Goal: Information Seeking & Learning: Learn about a topic

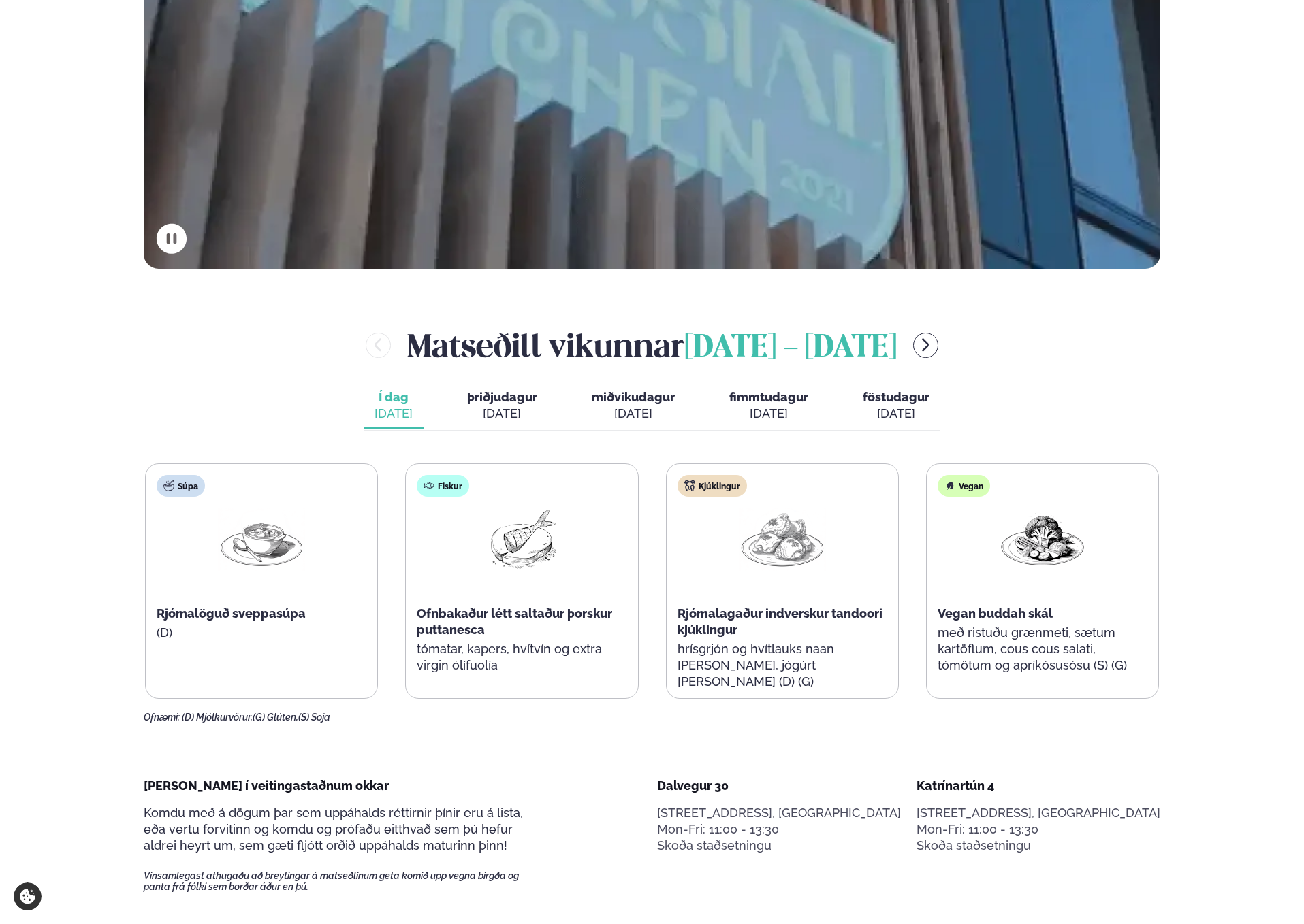
scroll to position [545, 0]
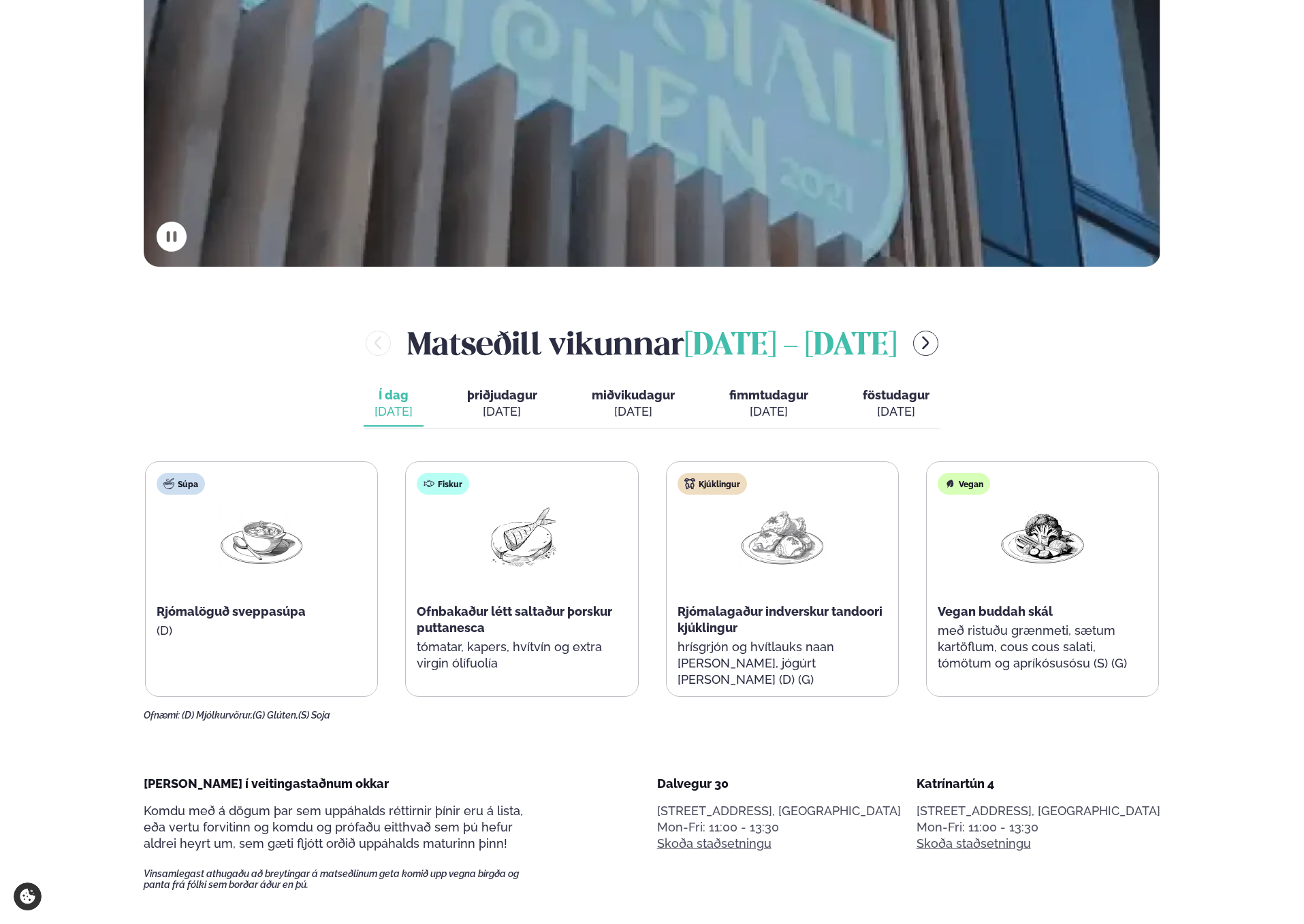
click at [503, 390] on span "þriðjudagur" at bounding box center [503, 395] width 70 height 15
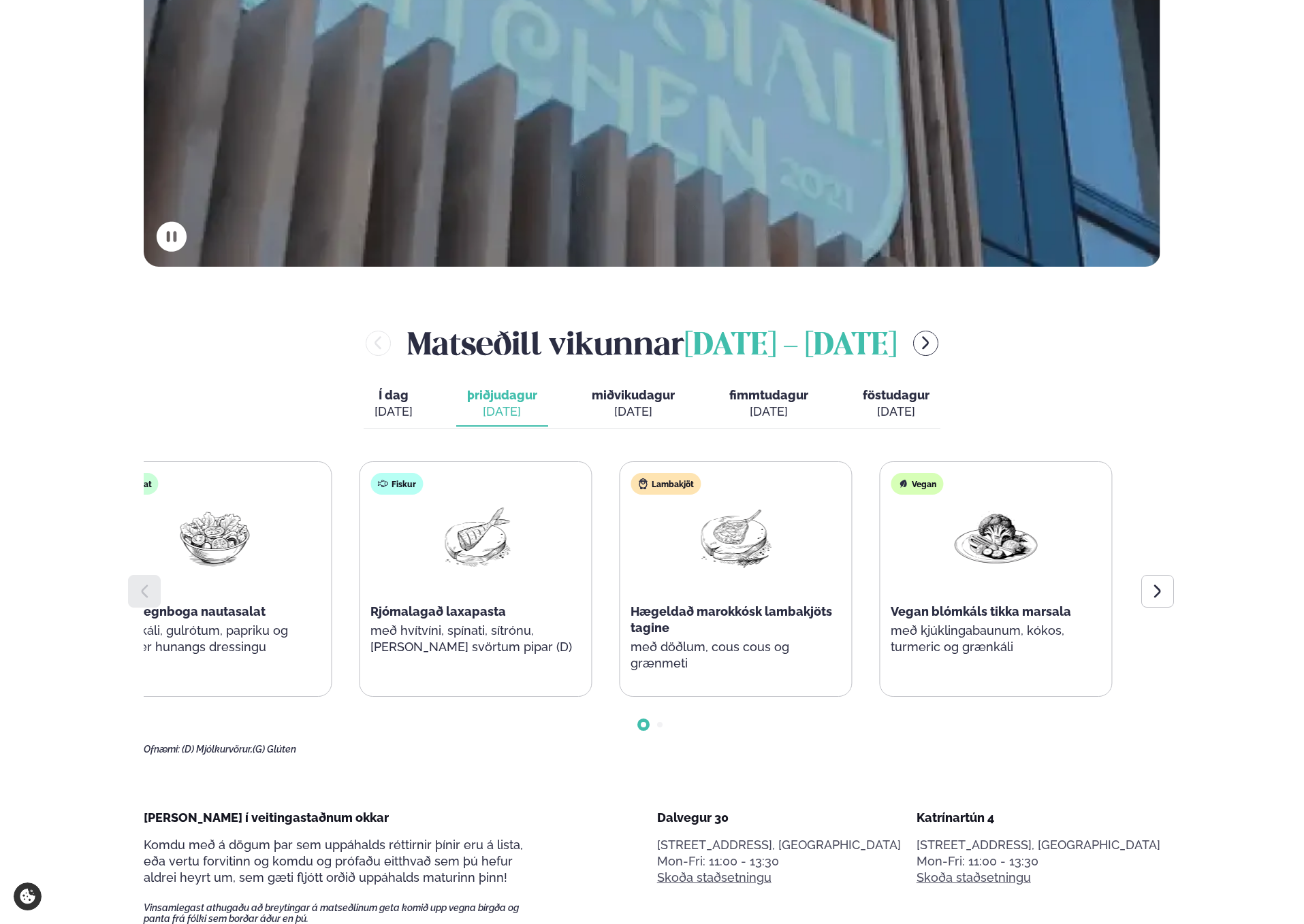
click at [387, 571] on div "Fiskur Rjómalagað laxapasta með hvítvíni, spínati, sítrónu, [PERSON_NAME] svört…" at bounding box center [474, 571] width 231 height 218
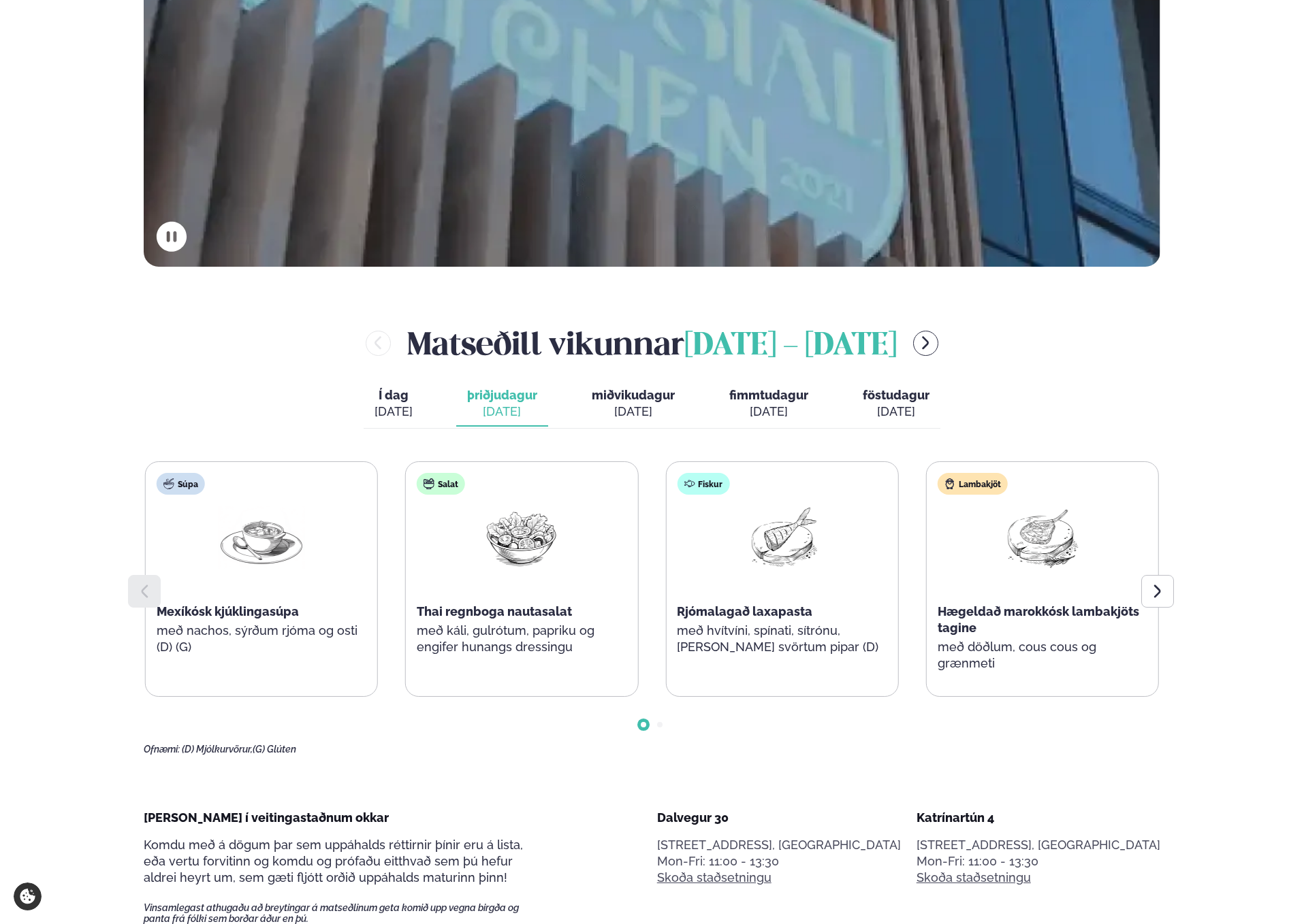
click at [926, 568] on div "Lambakjöt Hægeldað marokkósk lambakjöts tagine með döðlum, cous cous og grænmeti" at bounding box center [1041, 580] width 231 height 234
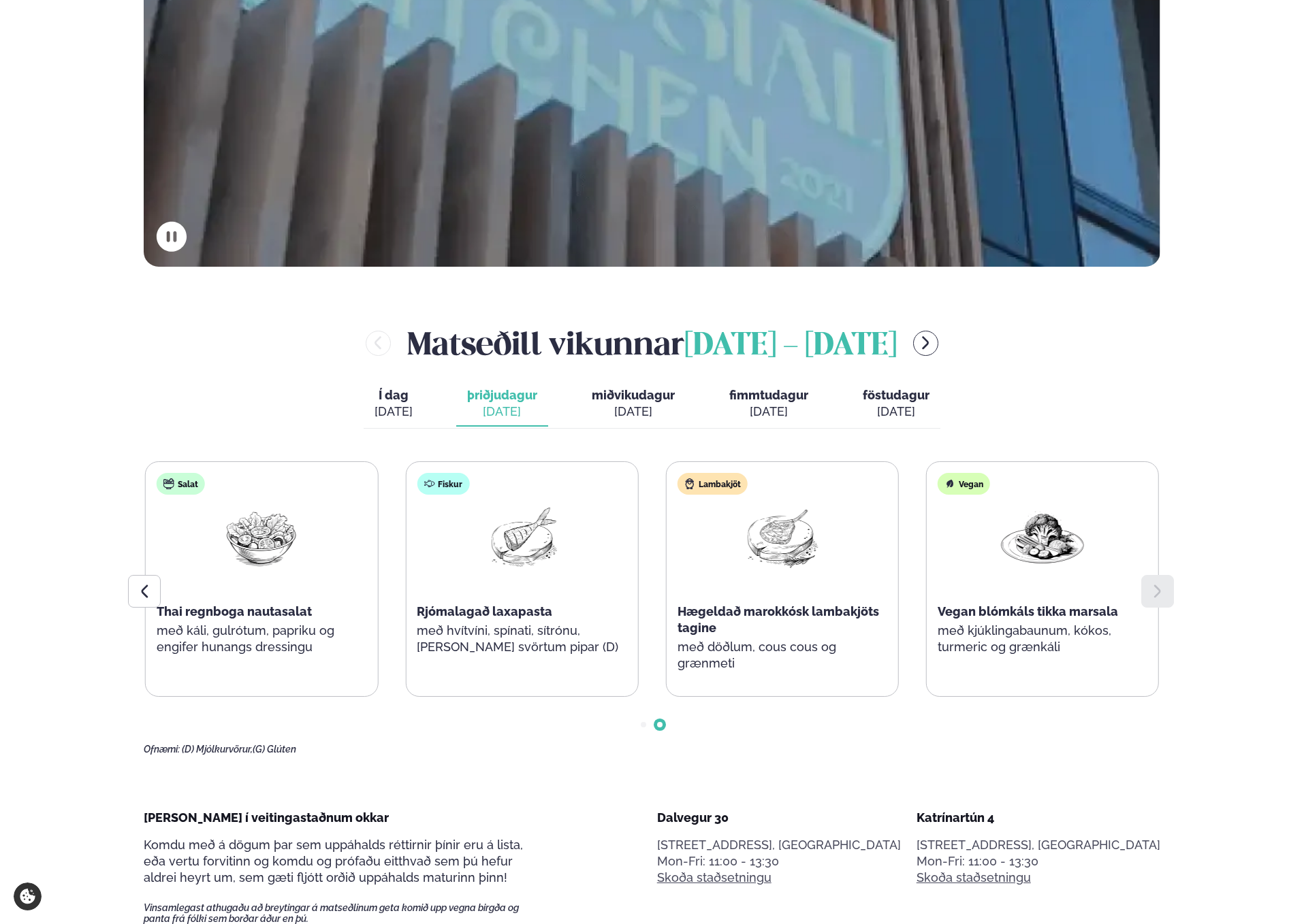
click at [668, 404] on div "[DATE]" at bounding box center [632, 412] width 83 height 17
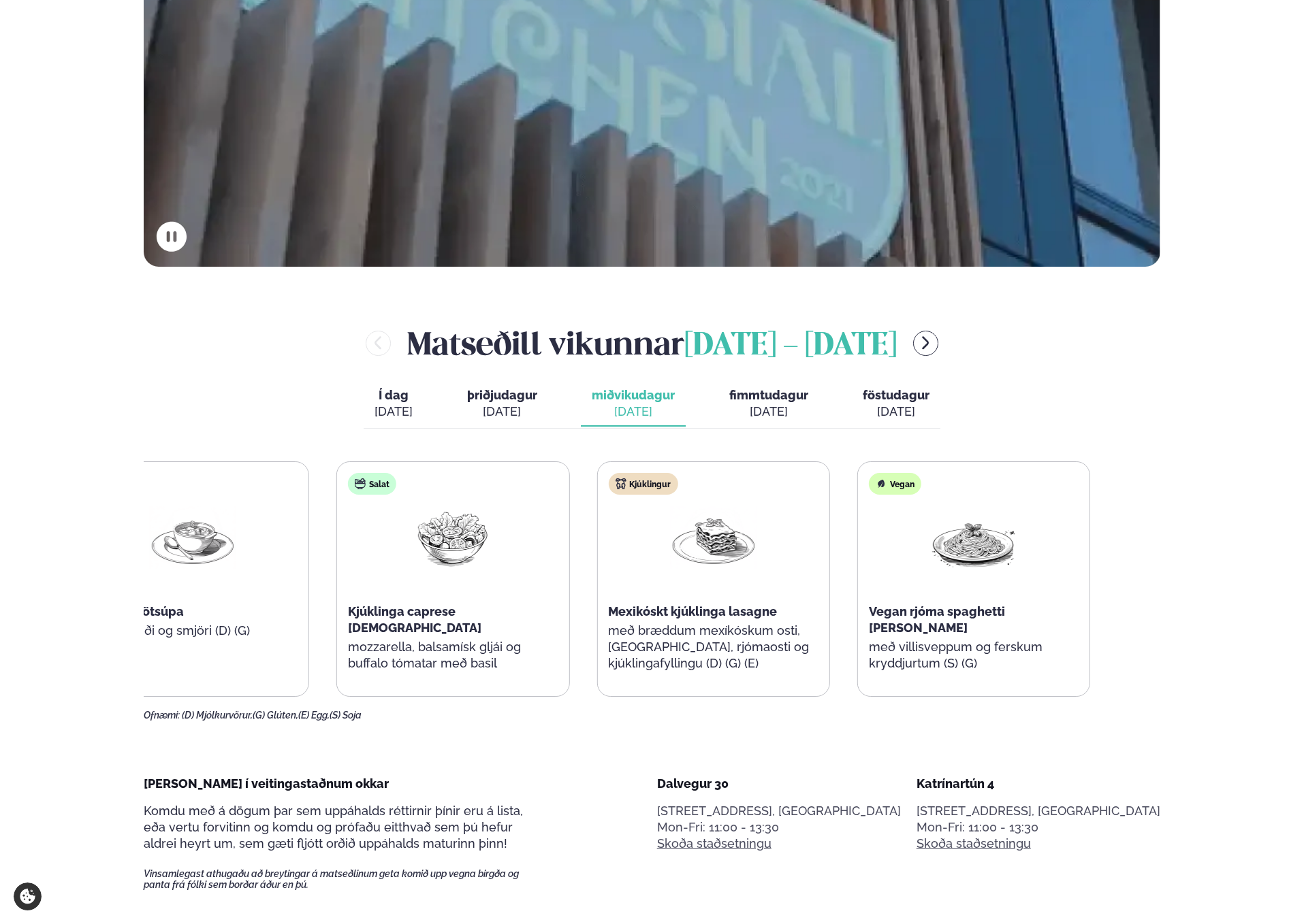
click at [277, 561] on div "Súpa Íslensk kjötsúpa með brauði og smjöri (D) (G) Salat Kjúklinga caprese sala…" at bounding box center [583, 579] width 1014 height 235
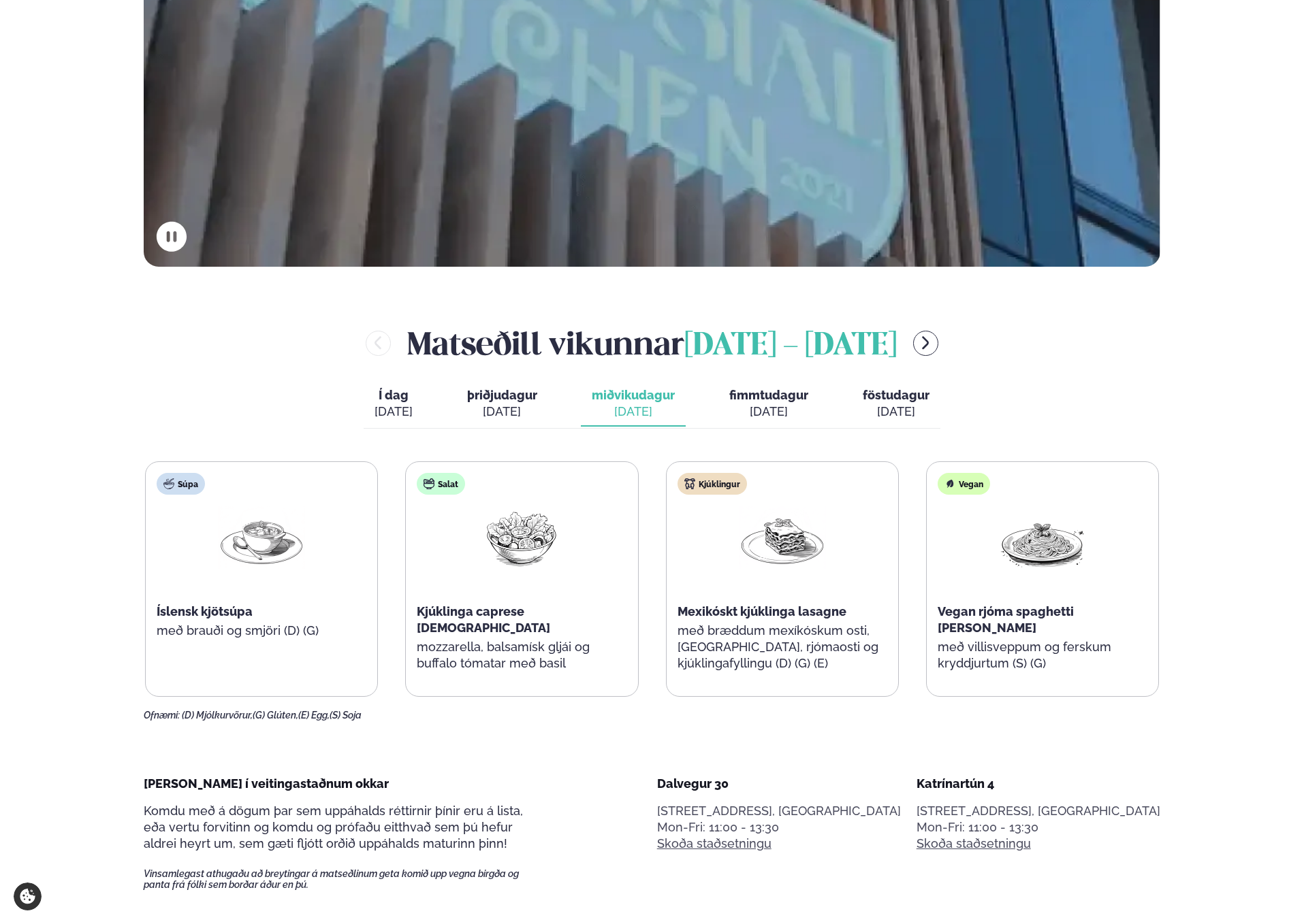
click at [795, 401] on span "fimmtudagur" at bounding box center [768, 395] width 79 height 15
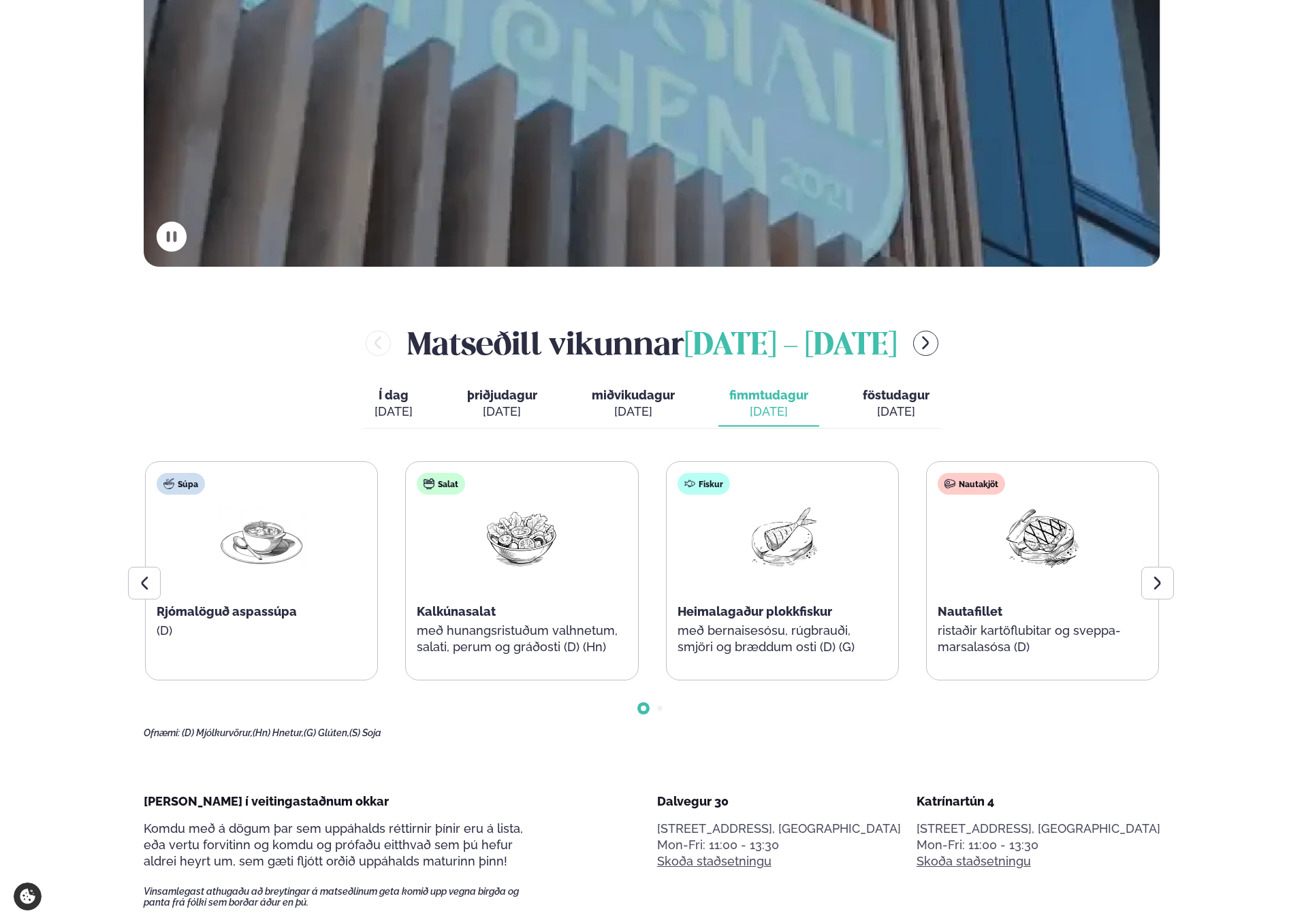
click at [661, 392] on span "miðvikudagur" at bounding box center [632, 395] width 83 height 15
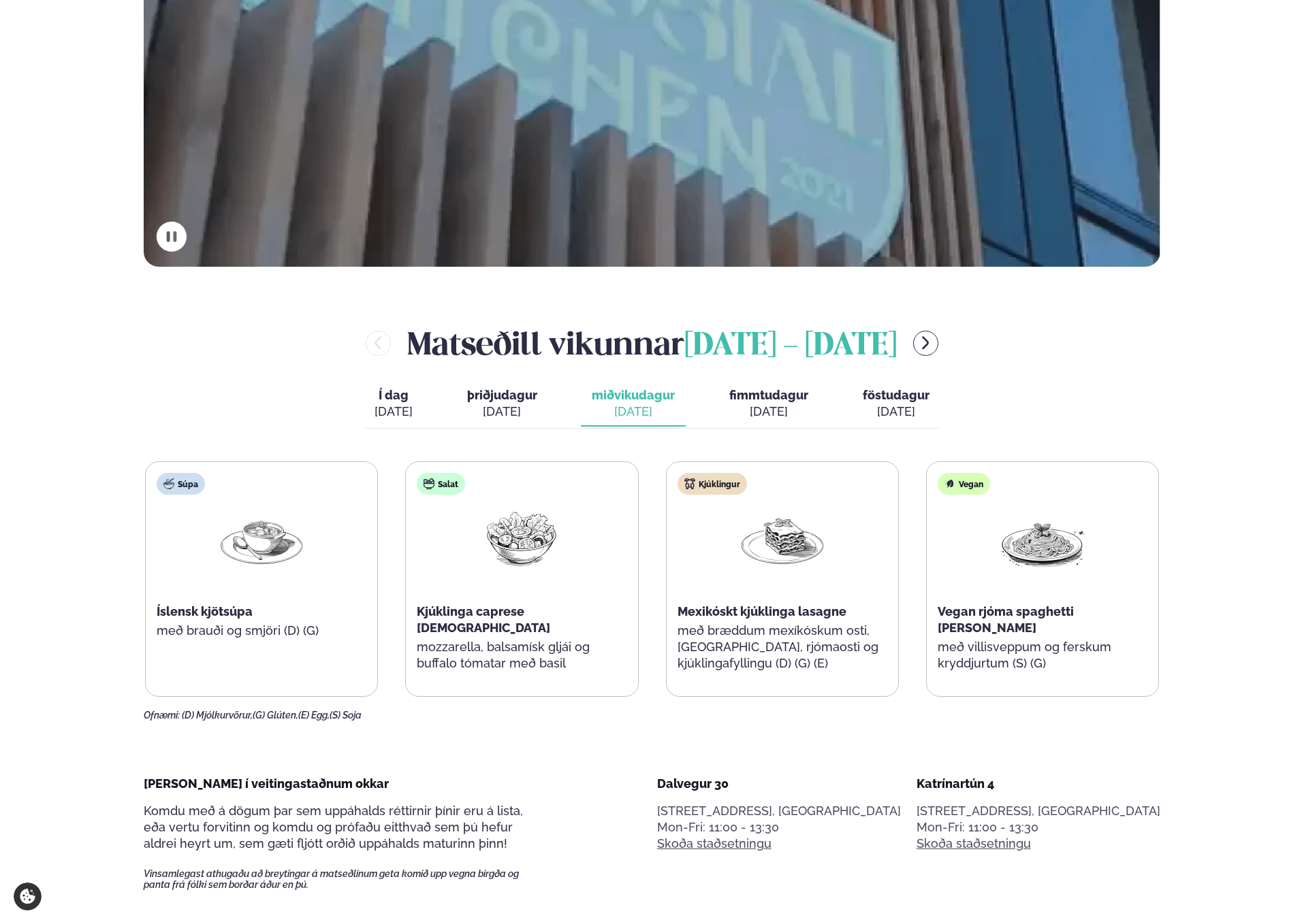
click at [732, 393] on span "fimmtudagur" at bounding box center [768, 395] width 79 height 15
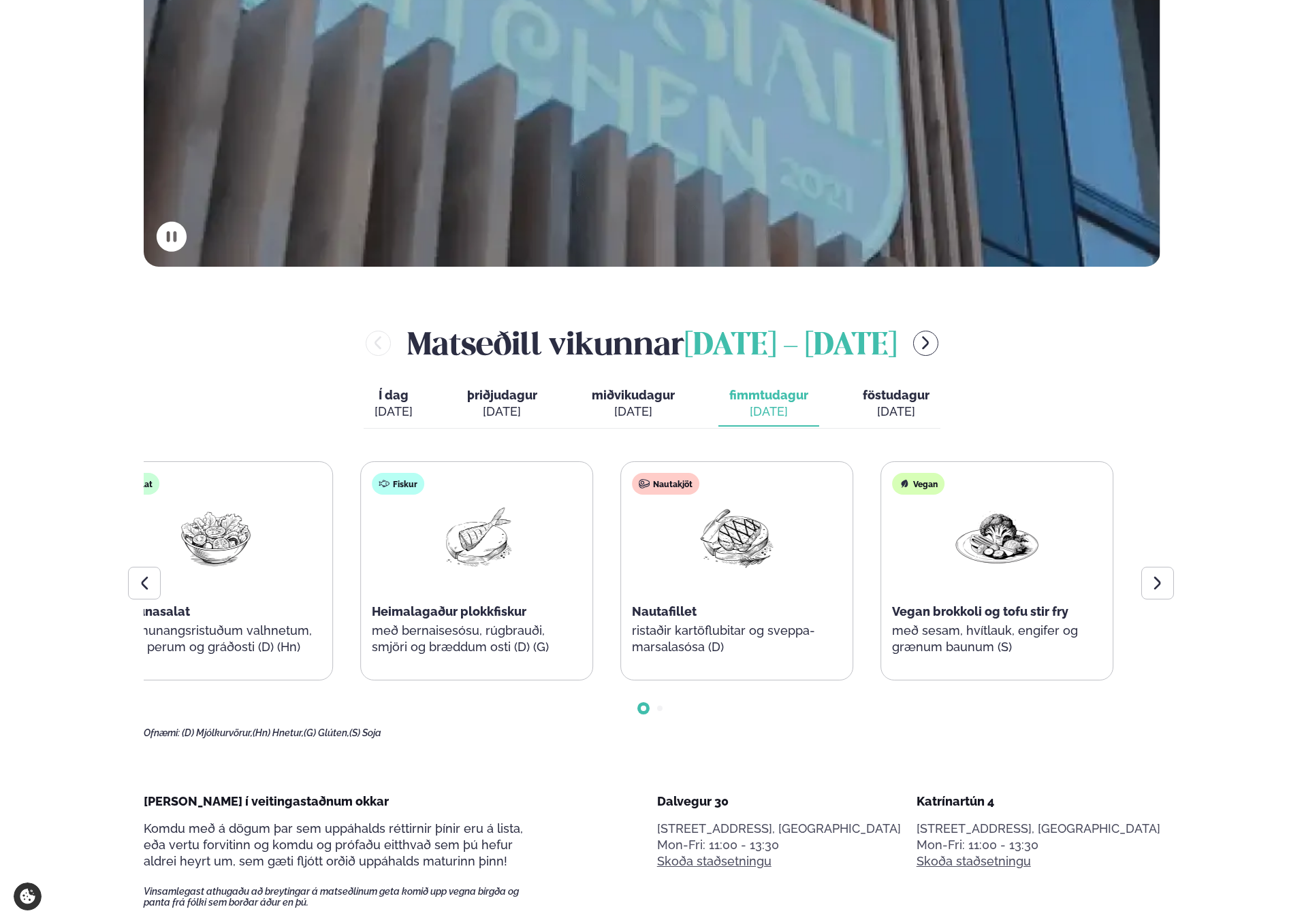
click at [402, 567] on div "Fiskur Heimalagaður plokkfiskur með bernaisesósu, rúgbrauði, smjöri og bræddum …" at bounding box center [476, 571] width 231 height 218
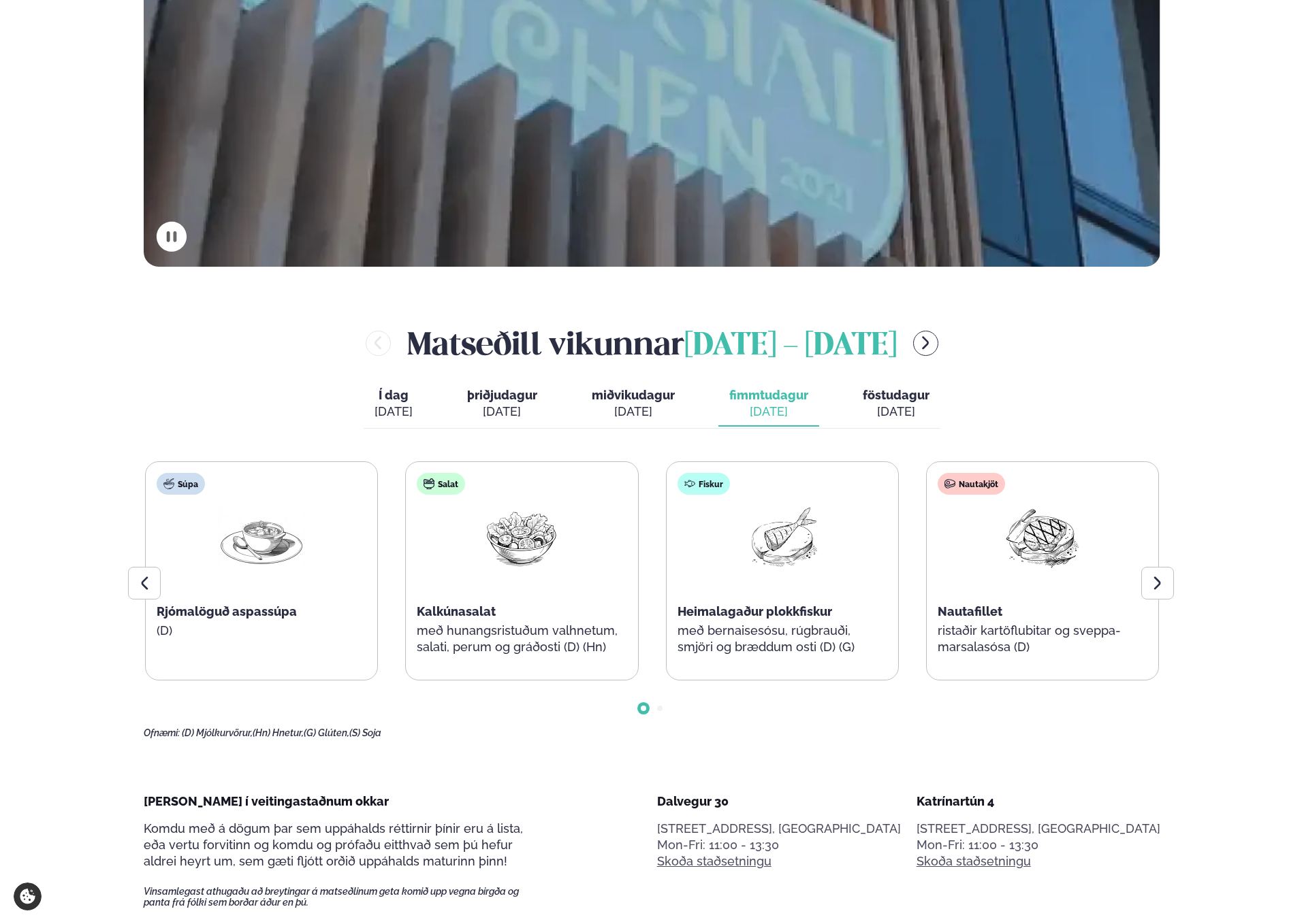
click at [914, 402] on button "föstudagur fös. [DATE]" at bounding box center [896, 404] width 89 height 45
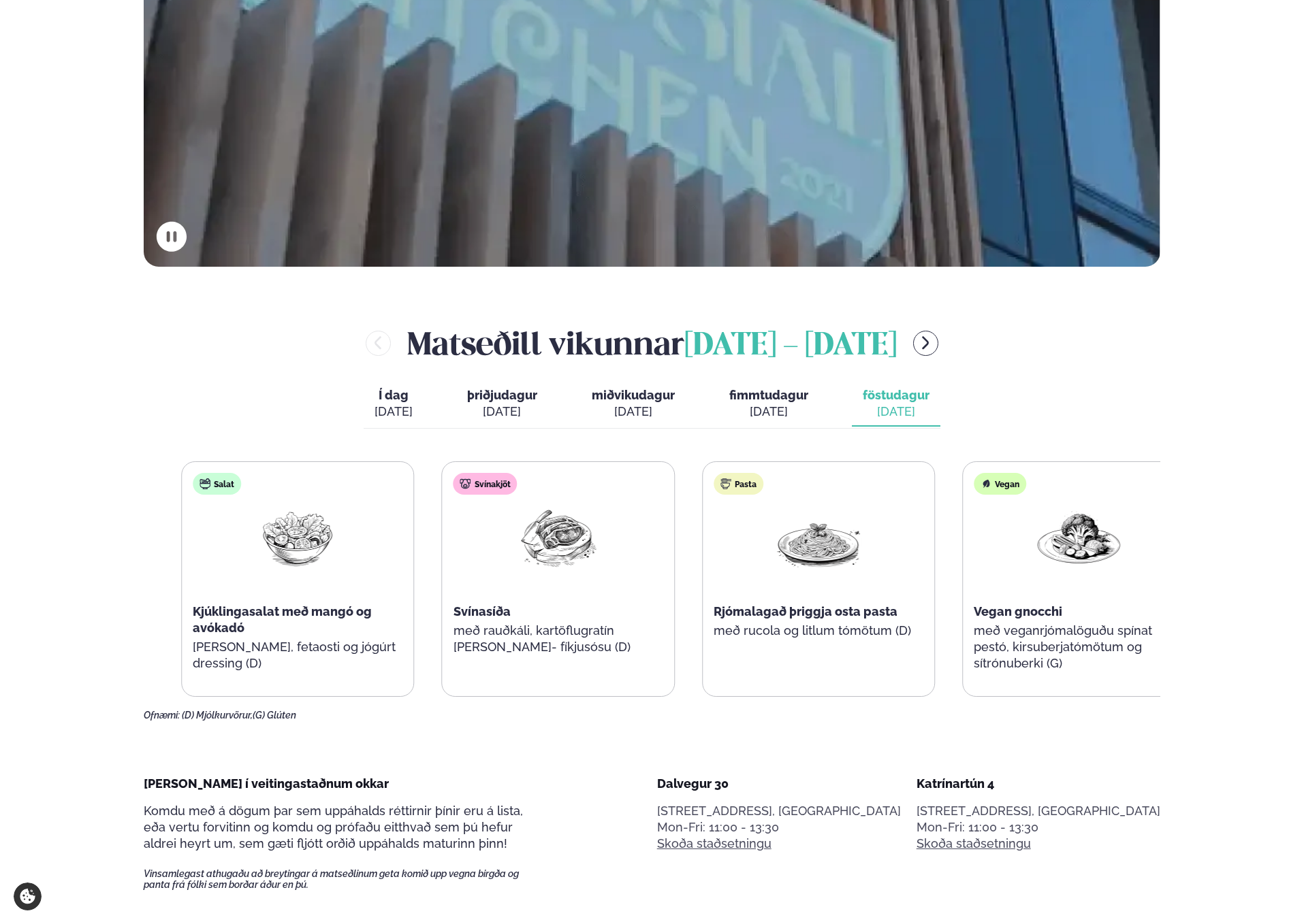
click at [991, 513] on div "Salat Kjúklingasalat með mangó og avókadó [PERSON_NAME], fetaosti og jógúrt dre…" at bounding box center [688, 579] width 1014 height 235
